Goal: Contribute content: Add original content to the website for others to see

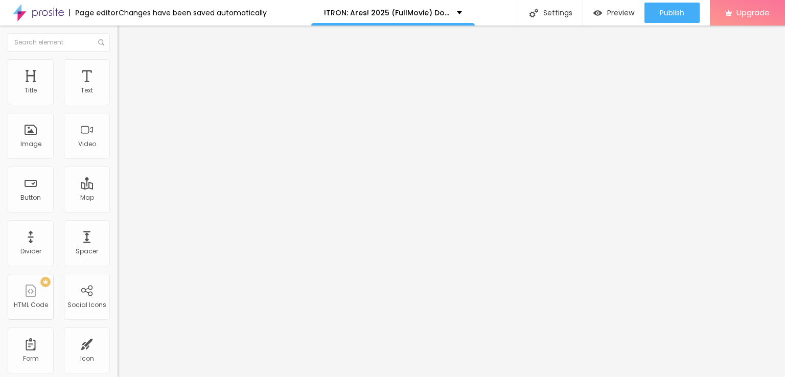
click at [118, 88] on span "Add image" at bounding box center [139, 83] width 42 height 9
click at [125, 35] on img "button" at bounding box center [129, 37] width 8 height 8
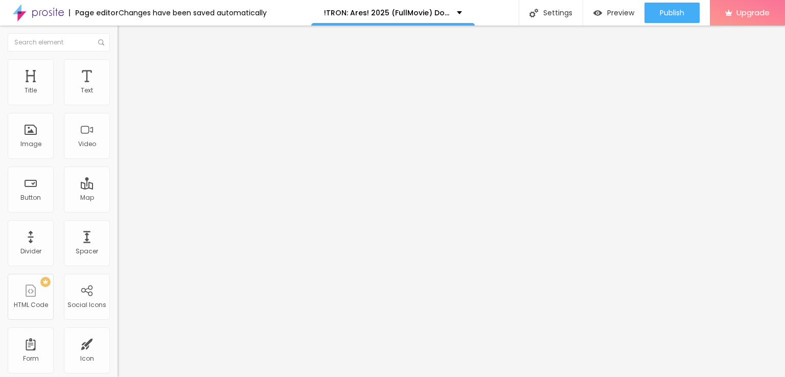
click at [125, 37] on div "Edit Title" at bounding box center [148, 37] width 46 height 8
click at [125, 37] on img "button" at bounding box center [129, 37] width 8 height 8
click at [118, 96] on input "Click me" at bounding box center [179, 91] width 123 height 10
paste input "!TRON: Ares! 2025 (FullMovie) Download Mp4moviez 1080p, 720p, 480p & HD English…"
click at [118, 96] on input "!TRON: Ares! 2025 (FullMovie) Download Mp4moviez 1080p, 720p, 480p & HD English…" at bounding box center [179, 91] width 123 height 10
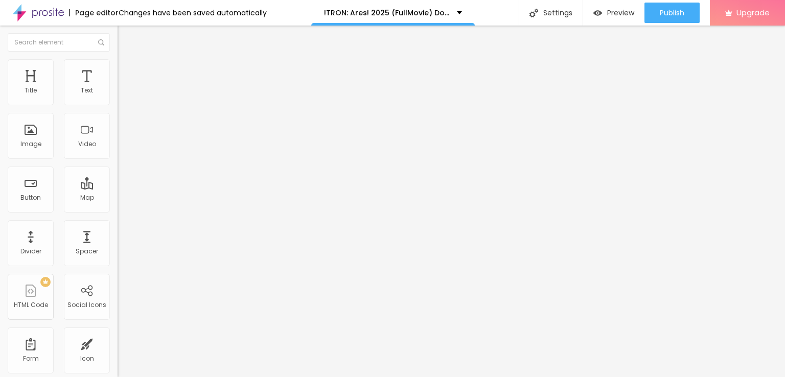
paste input "CLICK HERE ▶️ TRON: Ares [2025] ]"
type input "CLICK HERE ▶️ TRON: Ares [2025] ]"
click at [118, 122] on img at bounding box center [121, 118] width 7 height 7
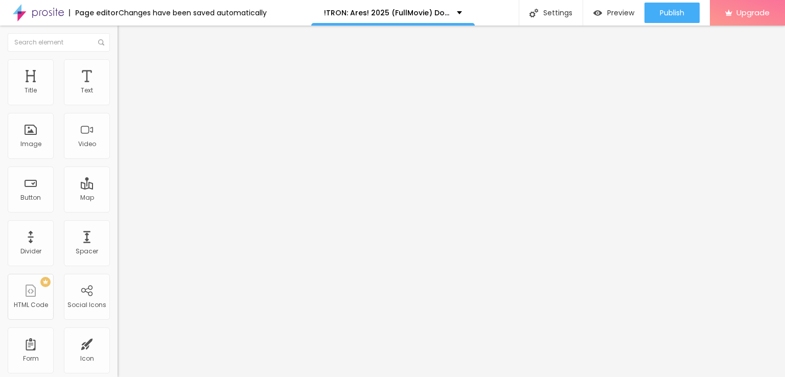
click at [118, 211] on input "https://" at bounding box center [179, 205] width 123 height 10
paste input "[DOMAIN_NAME]/en/movie/533533/pro"
type input "[URL][DOMAIN_NAME]"
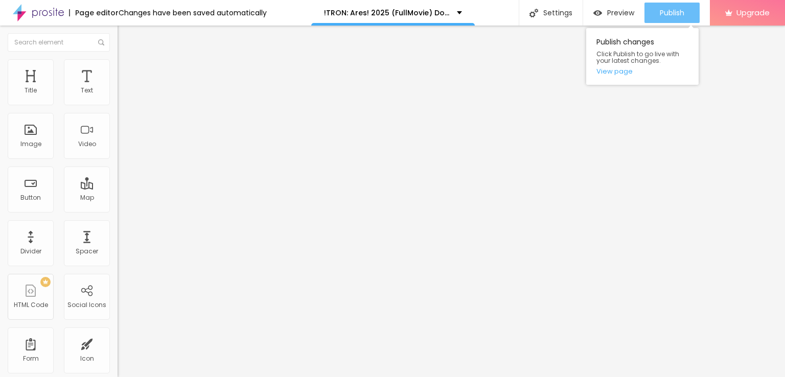
click at [674, 11] on span "Publish" at bounding box center [672, 13] width 25 height 8
click at [662, 13] on span "Publish" at bounding box center [672, 13] width 25 height 8
click at [619, 71] on link "View page" at bounding box center [642, 71] width 92 height 7
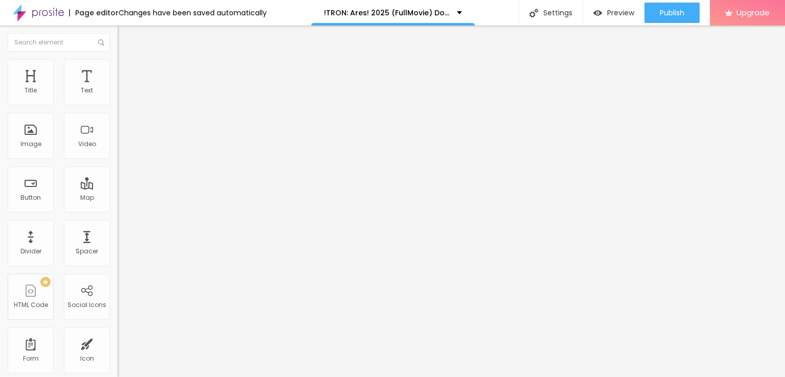
click at [48, 10] on img at bounding box center [38, 13] width 51 height 26
